Goal: Task Accomplishment & Management: Manage account settings

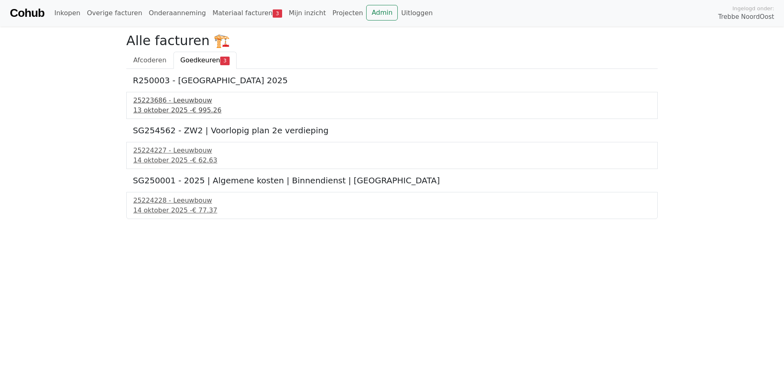
click at [175, 103] on div "25223686 - Leeuwbouw" at bounding box center [391, 101] width 517 height 10
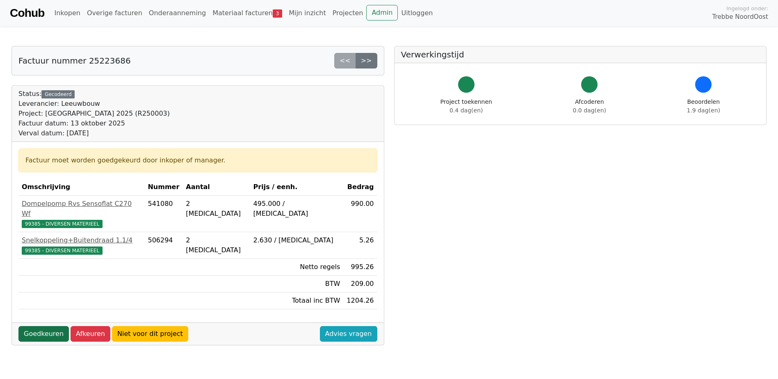
click at [51, 326] on link "Goedkeuren" at bounding box center [43, 334] width 50 height 16
